Goal: Entertainment & Leisure: Consume media (video, audio)

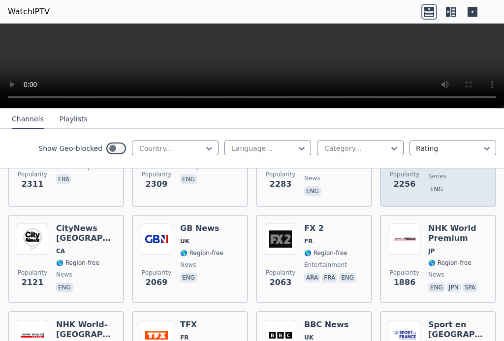
scroll to position [649, 0]
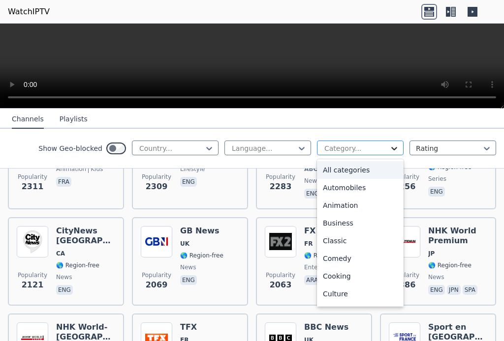
click at [389, 149] on icon at bounding box center [394, 149] width 10 height 10
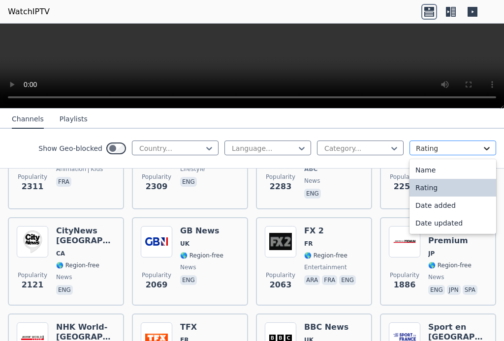
click at [481, 145] on icon at bounding box center [486, 149] width 10 height 10
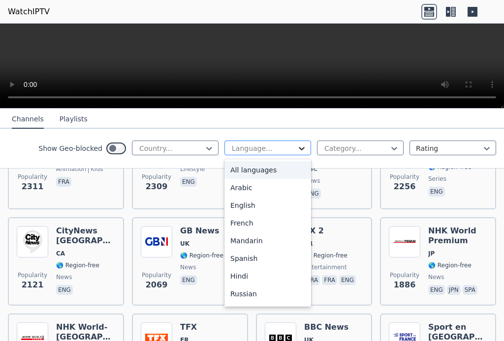
click at [299, 148] on icon at bounding box center [302, 149] width 10 height 10
click at [204, 146] on icon at bounding box center [209, 149] width 10 height 10
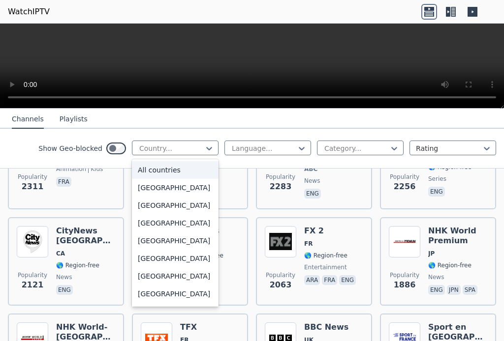
click at [121, 119] on nav "Channels Playlists" at bounding box center [252, 119] width 504 height 20
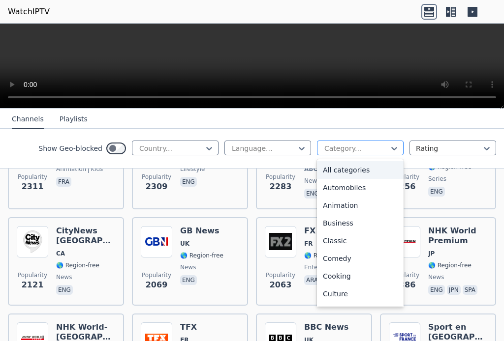
click at [391, 150] on div "Category..." at bounding box center [360, 148] width 87 height 15
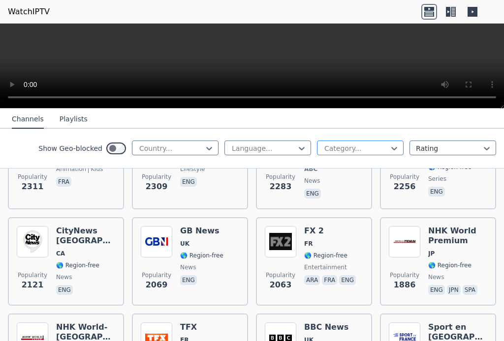
click at [354, 147] on div at bounding box center [356, 149] width 66 height 10
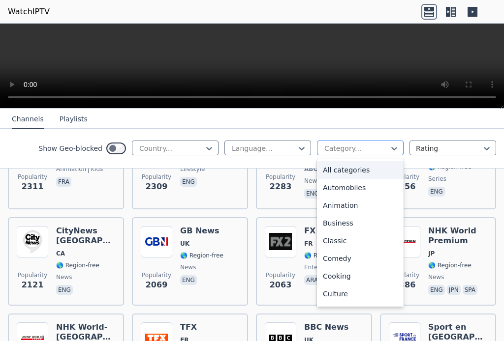
click at [354, 147] on div at bounding box center [356, 149] width 66 height 10
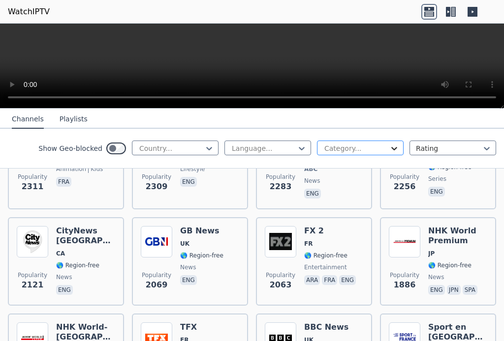
click at [389, 144] on icon at bounding box center [394, 149] width 10 height 10
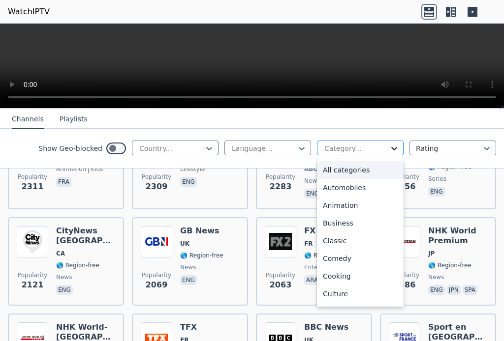
click at [389, 144] on icon at bounding box center [394, 149] width 10 height 10
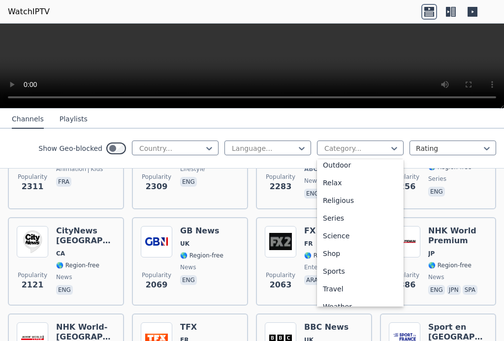
scroll to position [325, 0]
click at [330, 266] on div "Sports" at bounding box center [360, 270] width 87 height 18
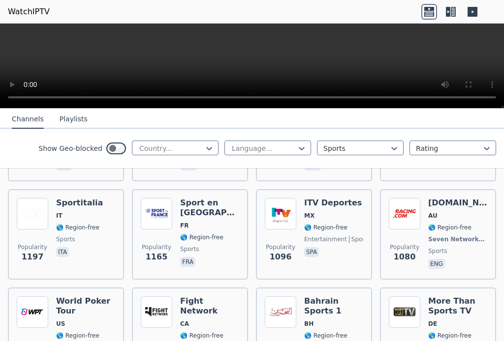
scroll to position [474, 0]
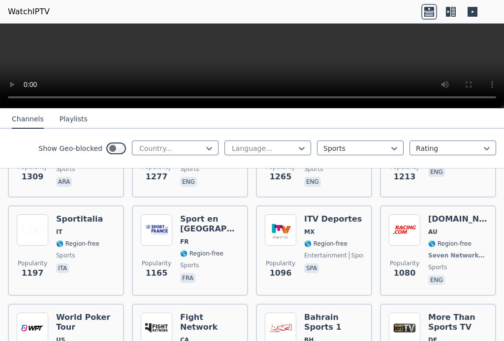
click at [490, 159] on div "Show Geo-blocked Country... Language... Sports Rating" at bounding box center [252, 149] width 504 height 40
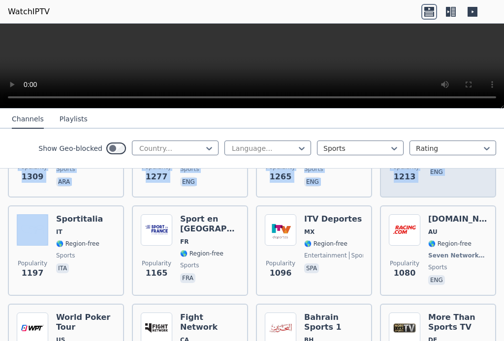
drag, startPoint x: 490, startPoint y: 159, endPoint x: 488, endPoint y: 170, distance: 10.5
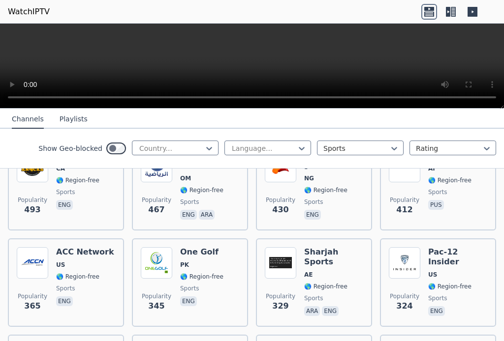
scroll to position [1019, 0]
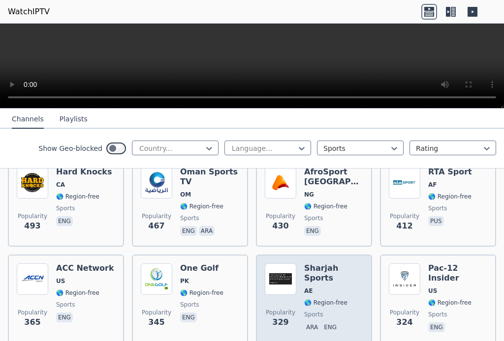
drag, startPoint x: 323, startPoint y: 239, endPoint x: 296, endPoint y: 237, distance: 26.7
click at [296, 264] on div "Popularity 329 Sharjah Sports AE 🌎 Region-free sports ara eng" at bounding box center [314, 299] width 98 height 71
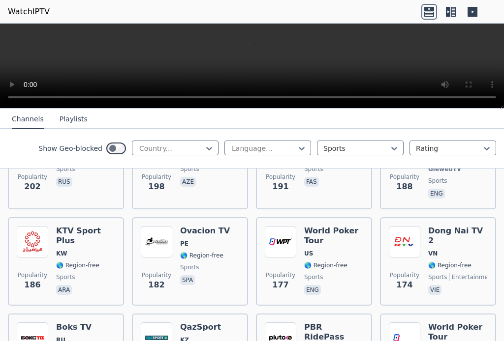
scroll to position [1747, 0]
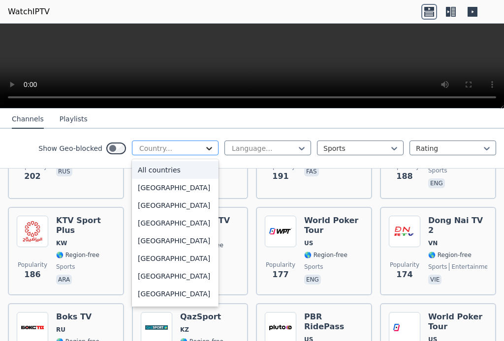
click at [205, 149] on icon at bounding box center [209, 149] width 10 height 10
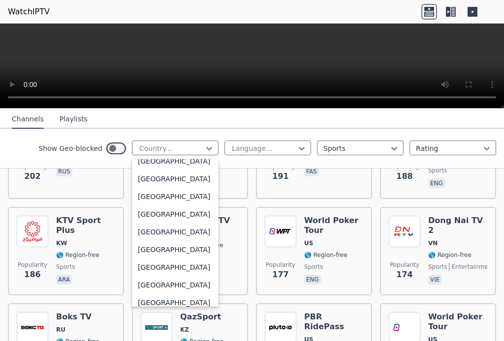
scroll to position [1470, 0]
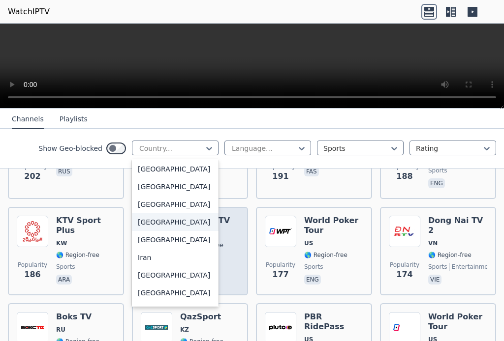
click at [134, 231] on div "[GEOGRAPHIC_DATA]" at bounding box center [175, 222] width 87 height 18
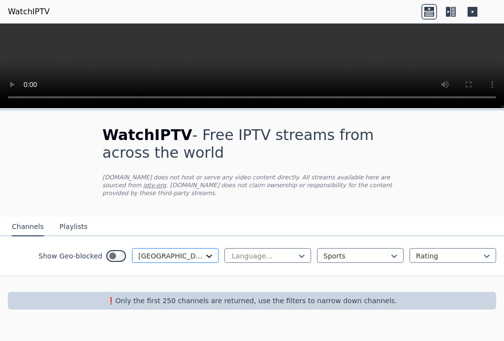
click at [213, 251] on icon at bounding box center [209, 256] width 10 height 10
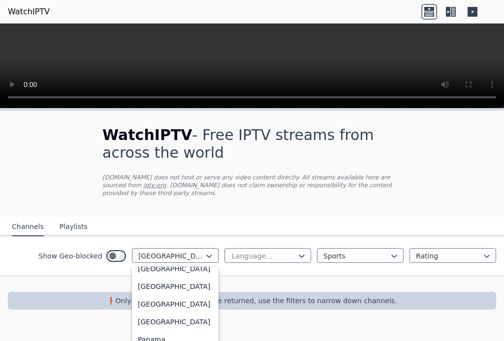
scroll to position [2499, 0]
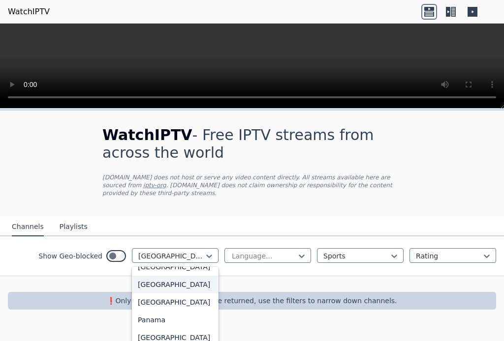
click at [173, 294] on div "[GEOGRAPHIC_DATA]" at bounding box center [175, 285] width 87 height 18
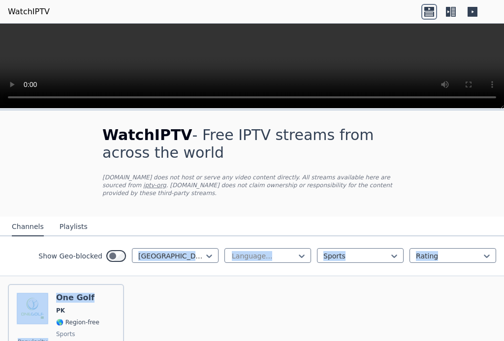
drag, startPoint x: 496, startPoint y: 199, endPoint x: 485, endPoint y: 270, distance: 71.6
click at [485, 270] on div "WatchIPTV - Free IPTV streams from across the world [DOMAIN_NAME] does not host…" at bounding box center [252, 262] width 504 height 303
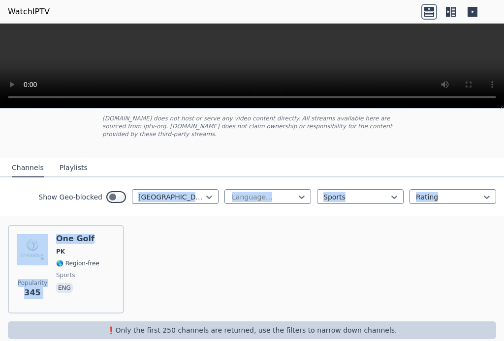
scroll to position [63, 0]
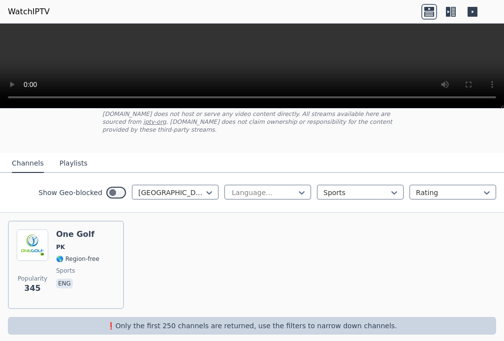
click at [256, 288] on div "Popularity 345 One Golf PK 🌎 Region-free sports eng" at bounding box center [252, 265] width 504 height 104
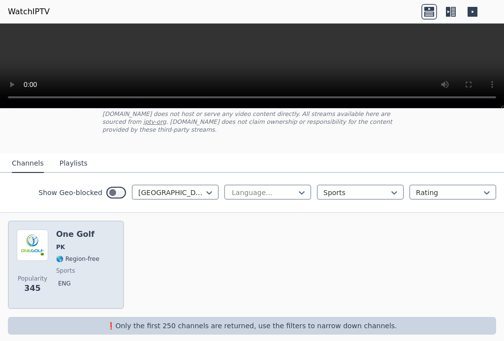
click at [78, 230] on h6 "One Golf" at bounding box center [77, 235] width 43 height 10
